Goal: Task Accomplishment & Management: Use online tool/utility

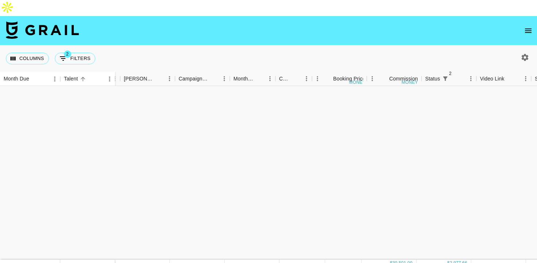
scroll to position [428, 50]
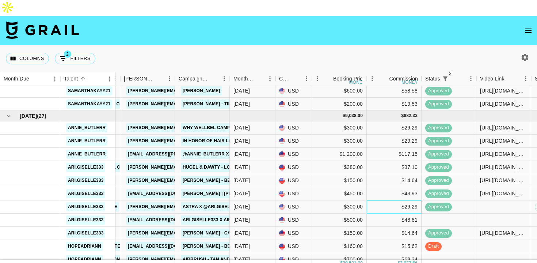
click at [388, 200] on div "$29.29" at bounding box center [394, 206] width 55 height 13
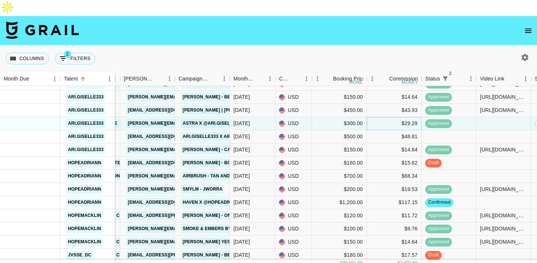
scroll to position [511, 50]
click at [425, 130] on div at bounding box center [449, 136] width 55 height 13
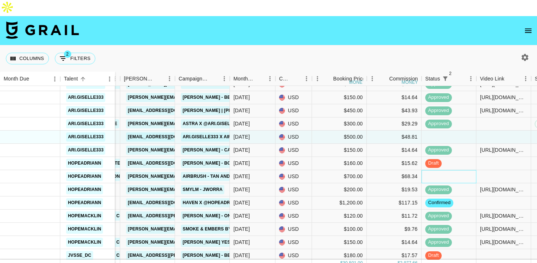
click at [444, 170] on div at bounding box center [449, 176] width 55 height 13
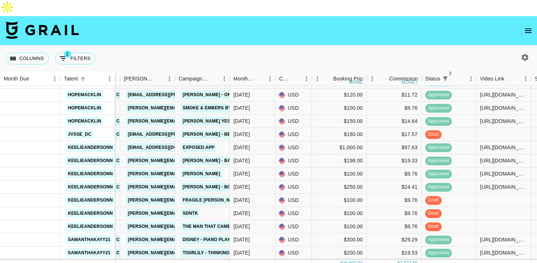
scroll to position [639, 50]
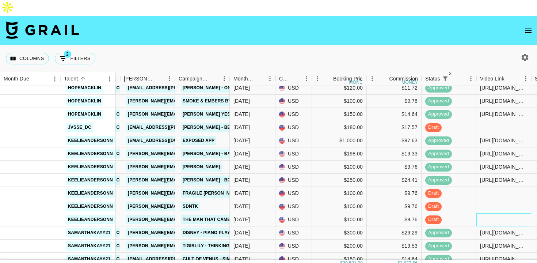
click at [501, 213] on div at bounding box center [504, 219] width 55 height 13
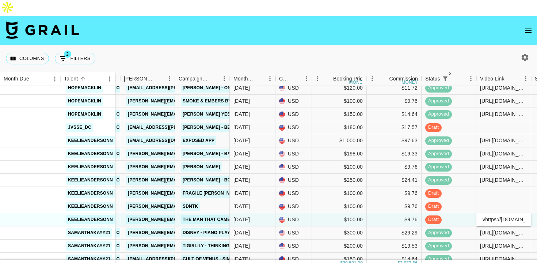
scroll to position [0, 299]
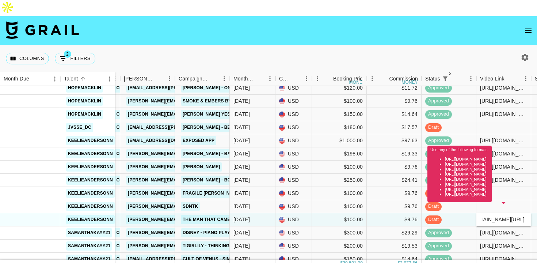
click at [492, 206] on div "Use any of the following formats: [URL][DOMAIN_NAME] [URL][DOMAIN_NAME] [URL][D…" at bounding box center [460, 176] width 64 height 61
click at [486, 205] on div "Use any of the following formats: [URL][DOMAIN_NAME] [URL][DOMAIN_NAME] [URL][D…" at bounding box center [460, 176] width 64 height 61
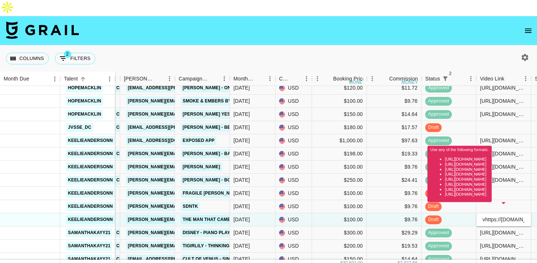
click at [492, 202] on div "Use any of the following formats: [URL][DOMAIN_NAME] [URL][DOMAIN_NAME] [URL][D…" at bounding box center [460, 176] width 64 height 61
click at [486, 205] on div "Use any of the following formats: [URL][DOMAIN_NAME] [URL][DOMAIN_NAME] [URL][D…" at bounding box center [460, 176] width 64 height 61
click at [499, 229] on div "[URL][DOMAIN_NAME][DOMAIN_NAME]" at bounding box center [503, 232] width 47 height 7
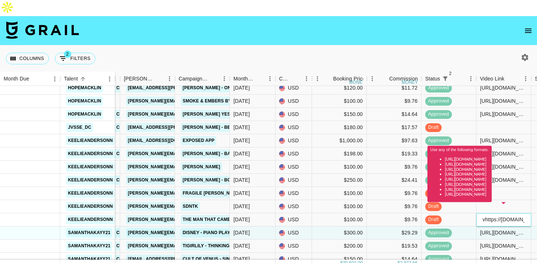
click at [485, 205] on div "Use any of the following formats: [URL][DOMAIN_NAME] [URL][DOMAIN_NAME] [URL][D…" at bounding box center [460, 176] width 64 height 61
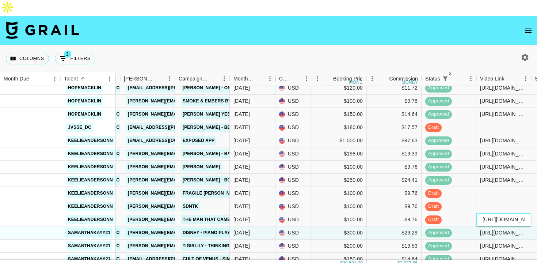
type input "[URL][DOMAIN_NAME]"
click at [499, 200] on div at bounding box center [504, 206] width 55 height 13
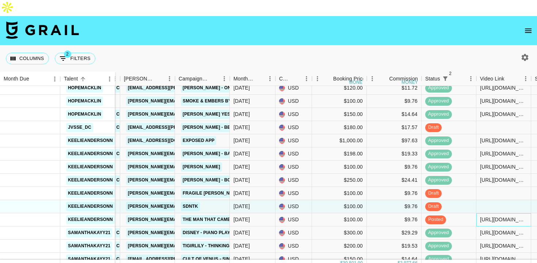
click at [505, 216] on div "[URL][DOMAIN_NAME]" at bounding box center [503, 219] width 47 height 7
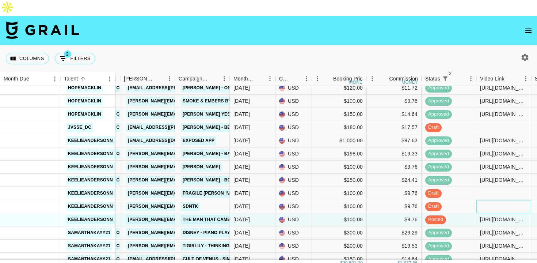
click at [507, 200] on div at bounding box center [504, 206] width 55 height 13
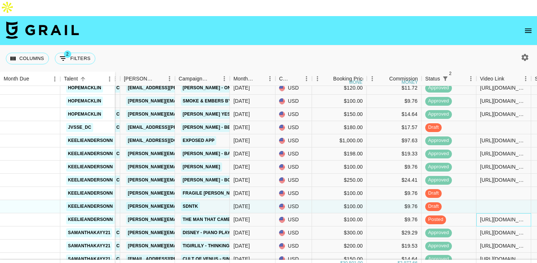
click at [518, 216] on div "[URL][DOMAIN_NAME]" at bounding box center [503, 219] width 47 height 7
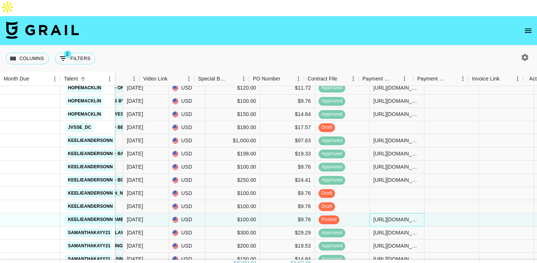
scroll to position [639, 402]
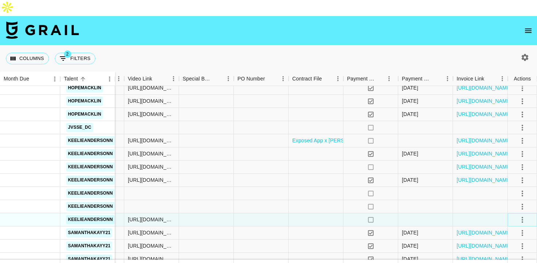
click at [524, 215] on icon "select merge strategy" at bounding box center [522, 219] width 9 height 9
click at [504, 187] on div "Approve" at bounding box center [507, 187] width 22 height 9
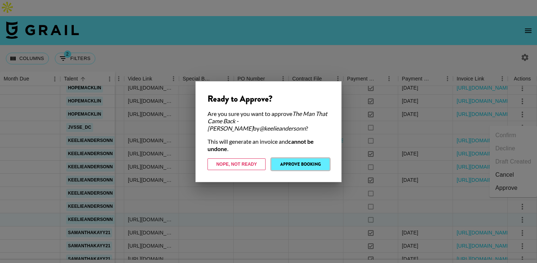
click at [321, 165] on button "Approve Booking" at bounding box center [301, 164] width 58 height 12
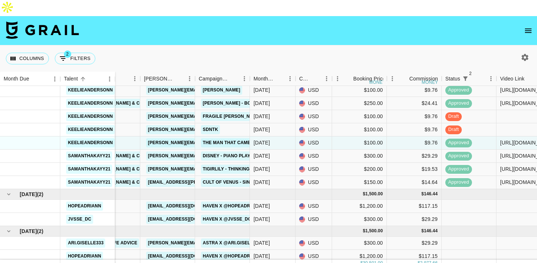
scroll to position [715, 30]
